Goal: Task Accomplishment & Management: Use online tool/utility

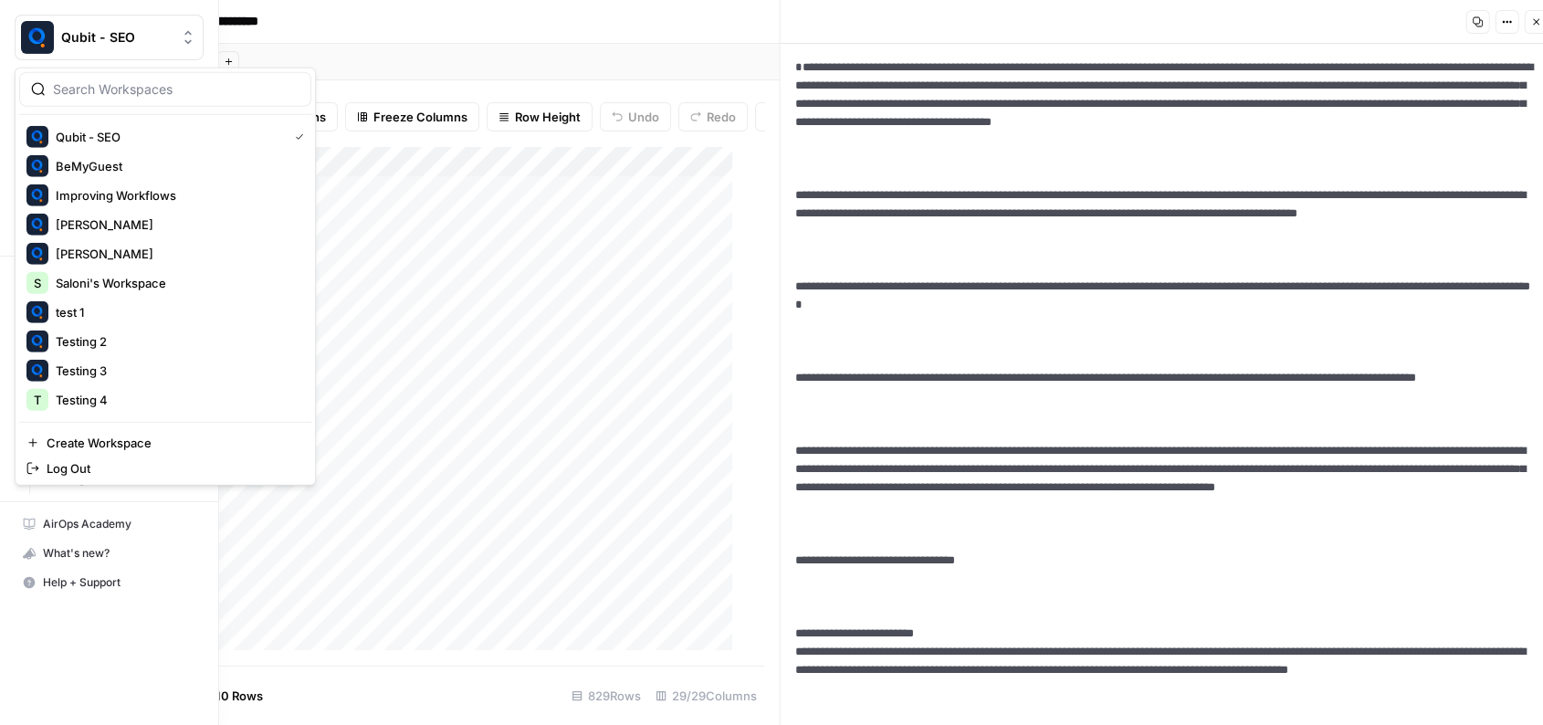
scroll to position [0, 2182]
click at [113, 436] on span "Create Workspace" at bounding box center [172, 443] width 250 height 18
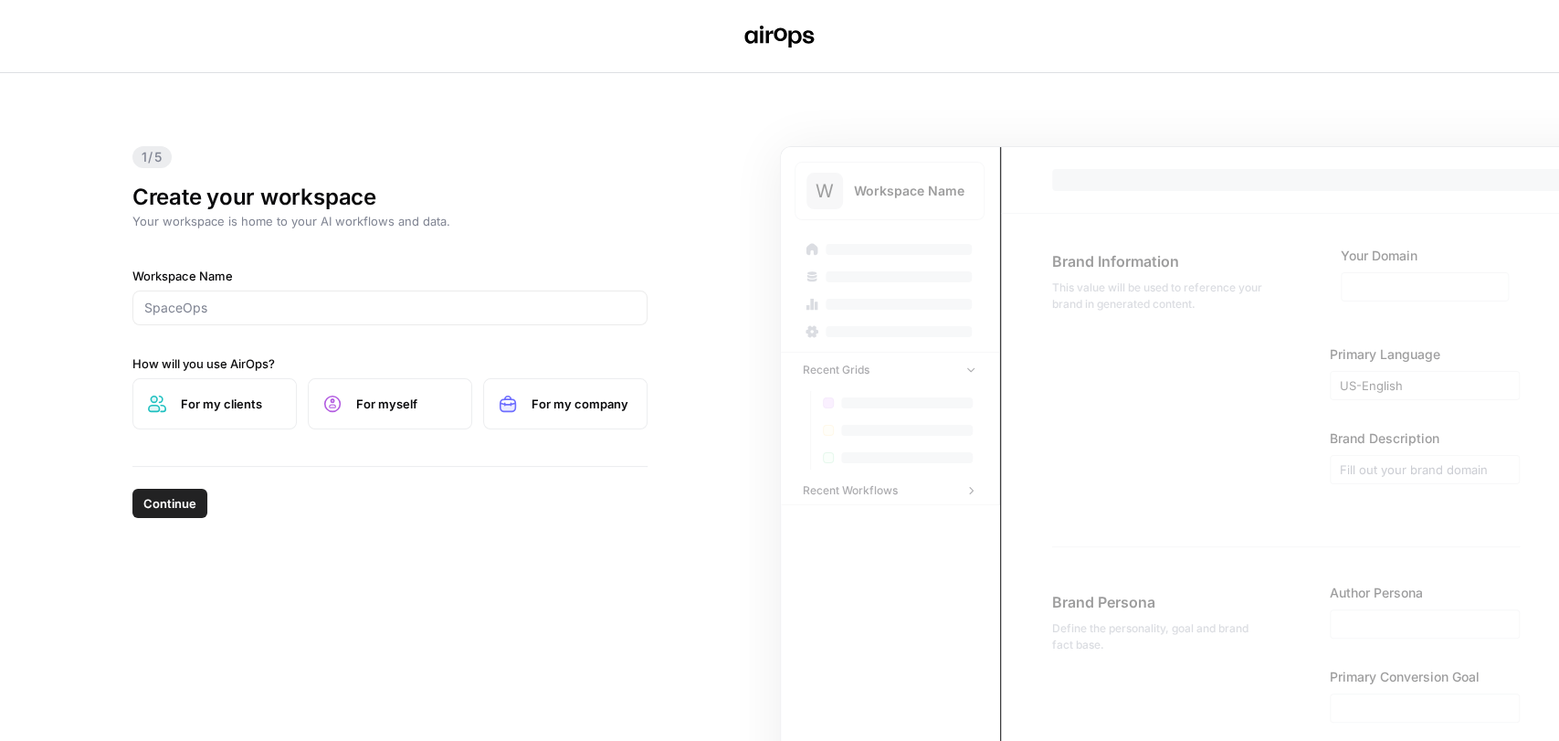
click at [534, 407] on span "For my company" at bounding box center [581, 403] width 100 height 18
click at [314, 305] on input "Workspace Name" at bounding box center [389, 308] width 491 height 18
type input "Testing 5"
click at [200, 498] on button "Continue" at bounding box center [169, 503] width 75 height 29
